Goal: Navigation & Orientation: Find specific page/section

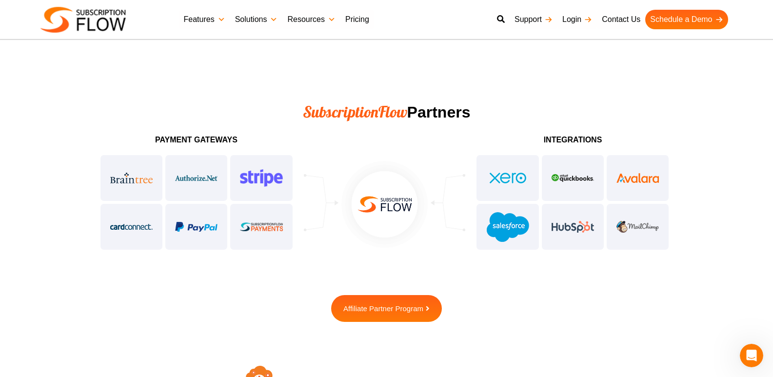
scroll to position [2398, 0]
click at [112, 173] on div at bounding box center [196, 202] width 195 height 98
drag, startPoint x: 112, startPoint y: 173, endPoint x: 62, endPoint y: 240, distance: 83.0
click at [62, 240] on section "Payment Gateways integrations Affiliate Partner Program" at bounding box center [386, 226] width 773 height 191
drag, startPoint x: 145, startPoint y: 186, endPoint x: 417, endPoint y: 158, distance: 273.5
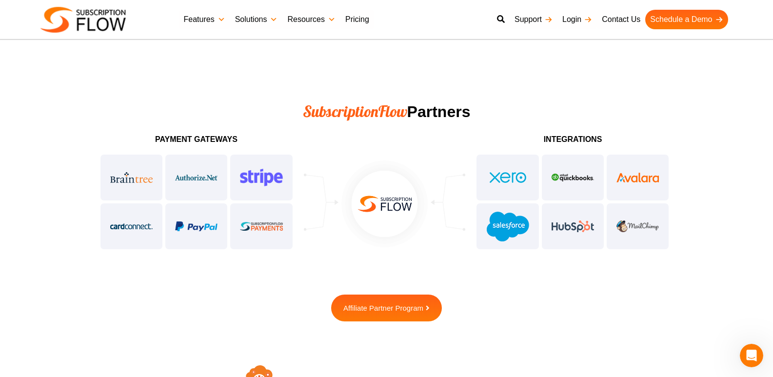
click at [418, 157] on div "Payment Gateways integrations" at bounding box center [386, 193] width 585 height 125
click at [393, 194] on img at bounding box center [384, 203] width 93 height 93
click at [269, 217] on div at bounding box center [196, 202] width 195 height 98
click at [209, 179] on div at bounding box center [196, 202] width 195 height 98
drag, startPoint x: 190, startPoint y: 175, endPoint x: 339, endPoint y: 76, distance: 178.8
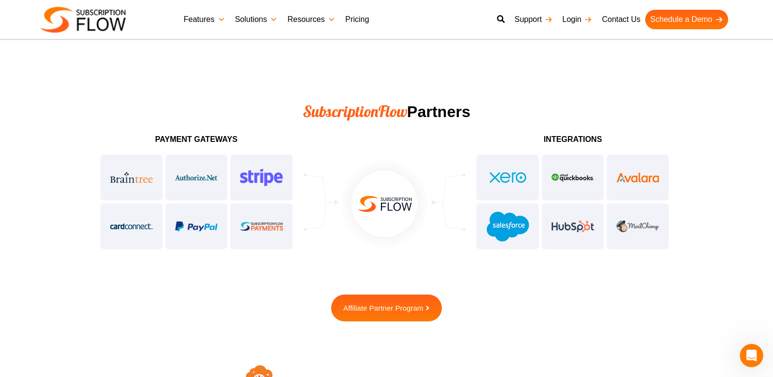
click at [337, 77] on section "SubscriptionFlow Partners" at bounding box center [386, 92] width 773 height 77
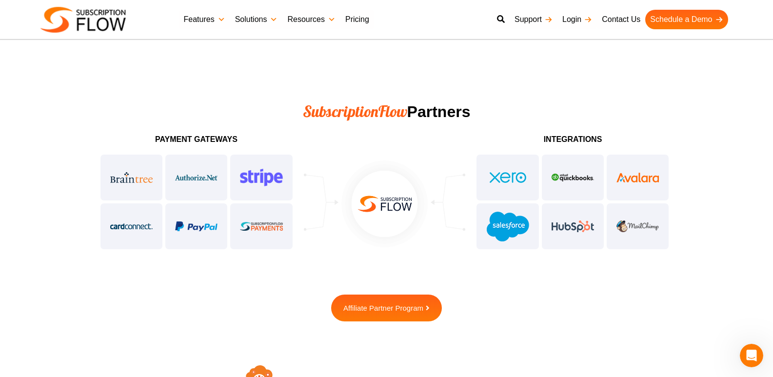
click at [433, 191] on div at bounding box center [385, 216] width 162 height 93
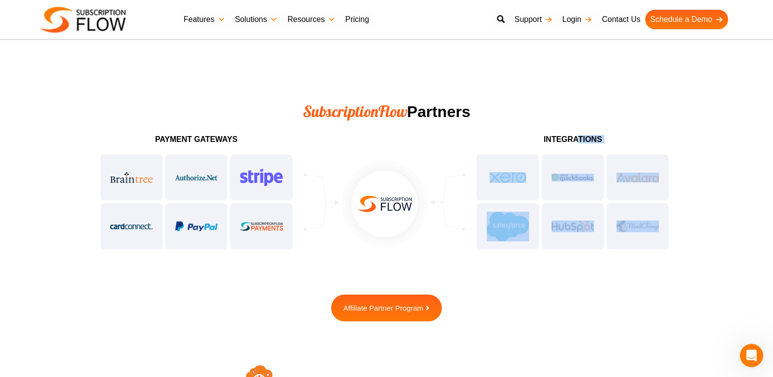
drag, startPoint x: 577, startPoint y: 137, endPoint x: 683, endPoint y: 252, distance: 156.3
click at [681, 252] on section "Payment Gateways integrations Affiliate Partner Program" at bounding box center [386, 226] width 773 height 191
click at [704, 236] on section "Payment Gateways integrations Affiliate Partner Program" at bounding box center [386, 226] width 773 height 191
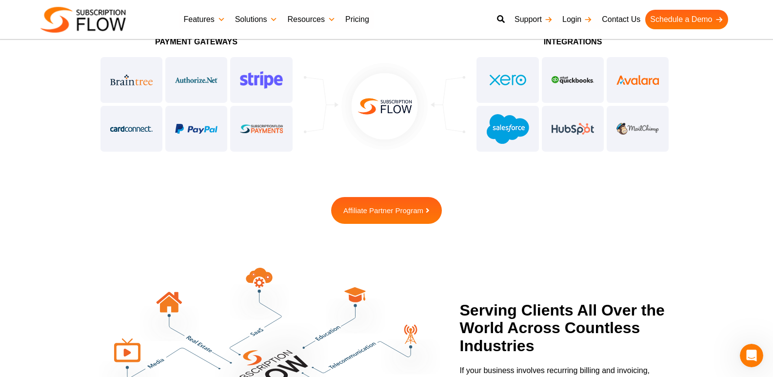
scroll to position [2349, 0]
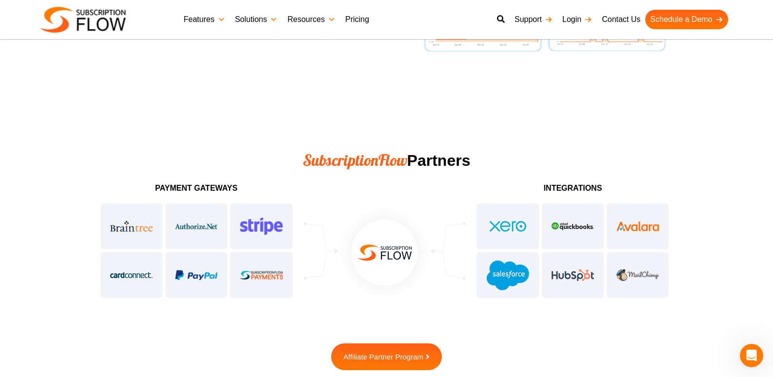
click at [391, 244] on img at bounding box center [384, 252] width 93 height 93
